Goal: Task Accomplishment & Management: Manage account settings

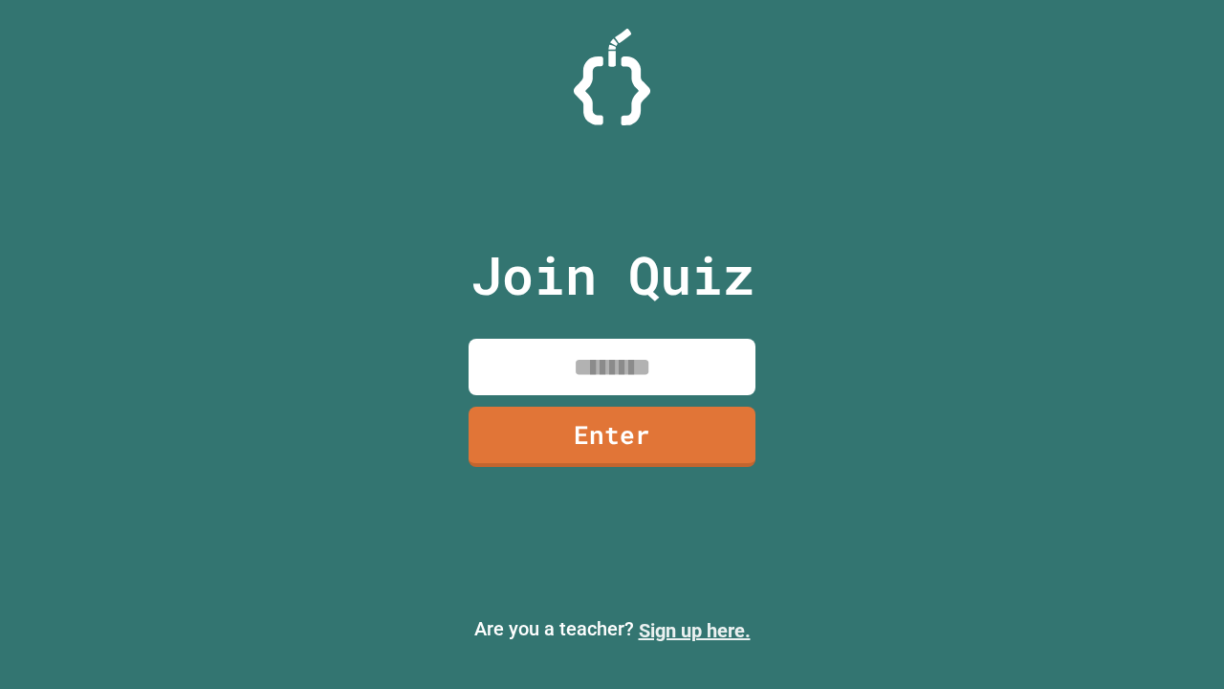
click at [694, 630] on link "Sign up here." at bounding box center [695, 630] width 112 height 23
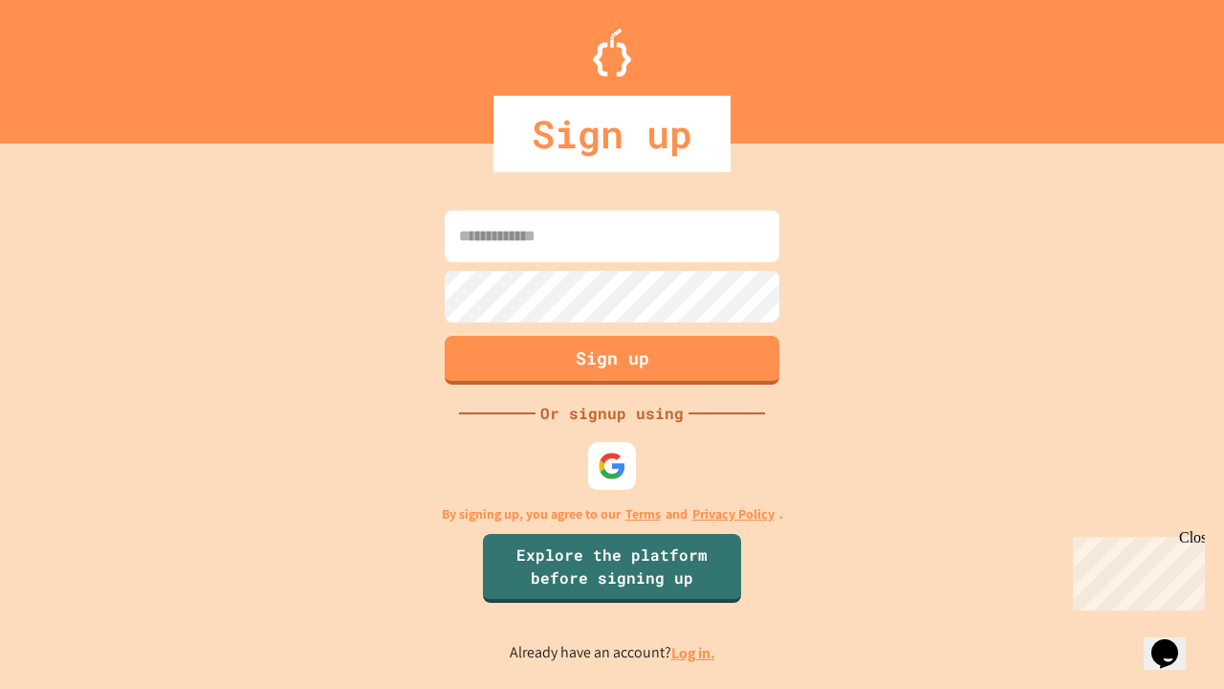
click at [694, 652] on link "Log in." at bounding box center [693, 653] width 44 height 20
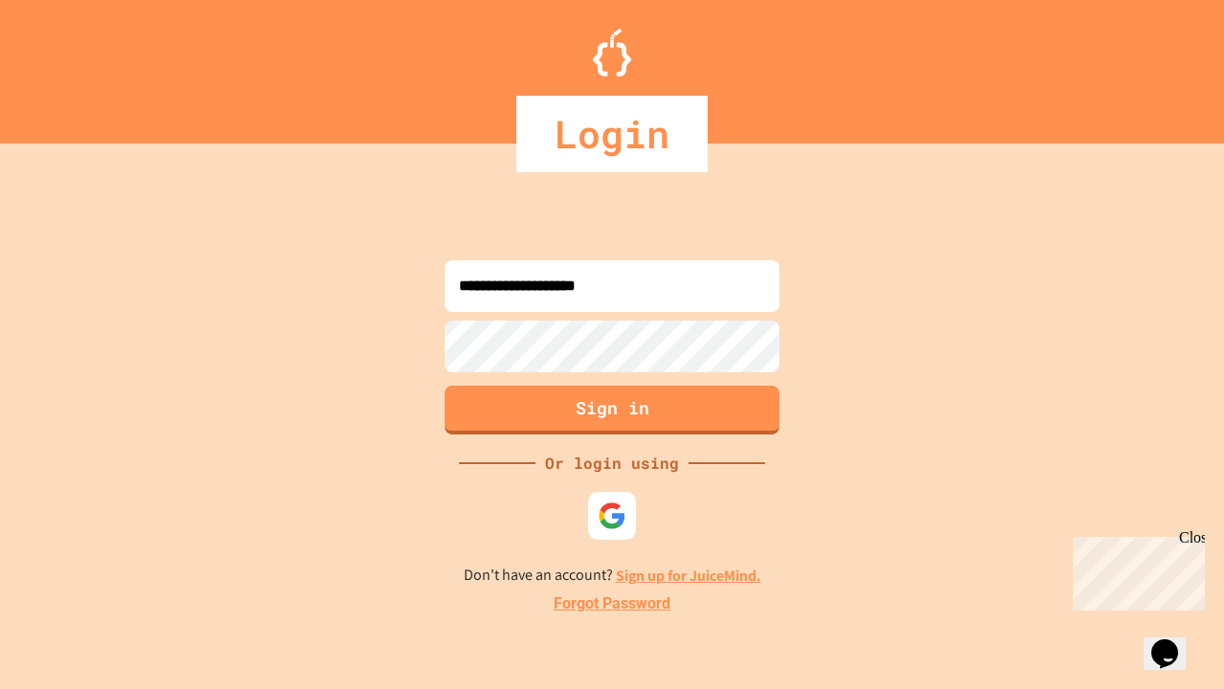
type input "**********"
